Goal: Information Seeking & Learning: Learn about a topic

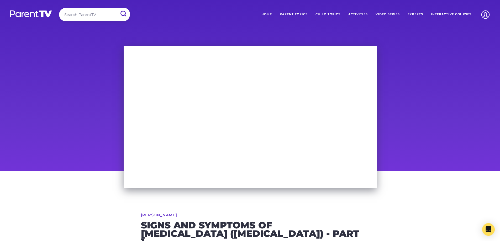
click at [449, 143] on div at bounding box center [250, 106] width 500 height 129
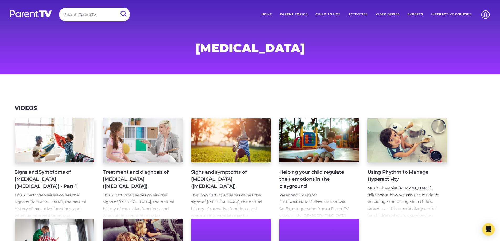
scroll to position [26, 0]
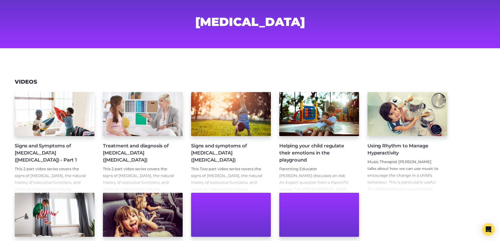
click at [242, 152] on h4 "Signs and symptoms of ADHD (Attention deficit hyperactivity disorder)" at bounding box center [226, 153] width 71 height 21
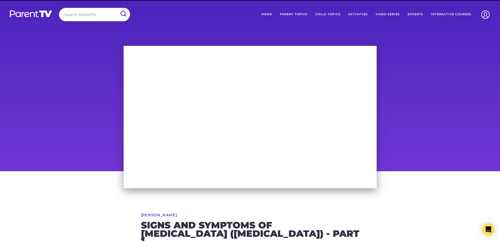
scroll to position [53, 0]
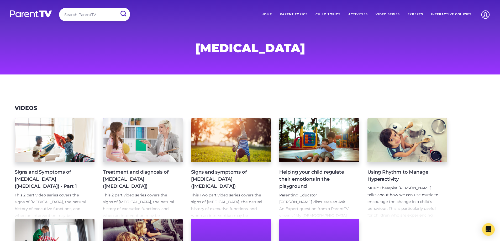
scroll to position [26, 0]
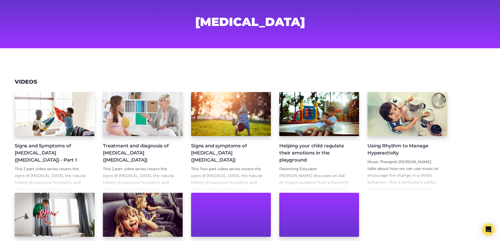
click at [145, 147] on h4 "Treatment and diagnosis of [MEDICAL_DATA] ([MEDICAL_DATA])" at bounding box center [138, 153] width 71 height 21
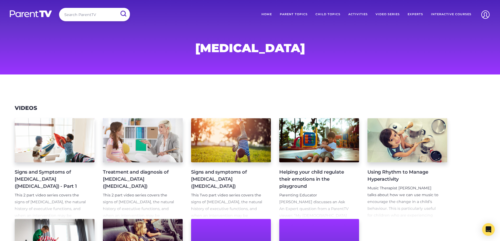
click at [93, 15] on input "search" at bounding box center [94, 14] width 71 height 13
type input "dysregulation"
click at [116, 8] on input "submit" at bounding box center [123, 14] width 14 height 12
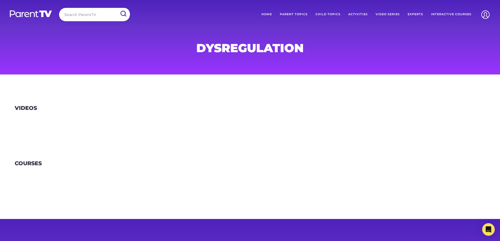
click at [94, 15] on input "search" at bounding box center [94, 14] width 71 height 13
type input "dyregu"
click at [116, 8] on input "submit" at bounding box center [123, 14] width 14 height 12
